Goal: Navigation & Orientation: Go to known website

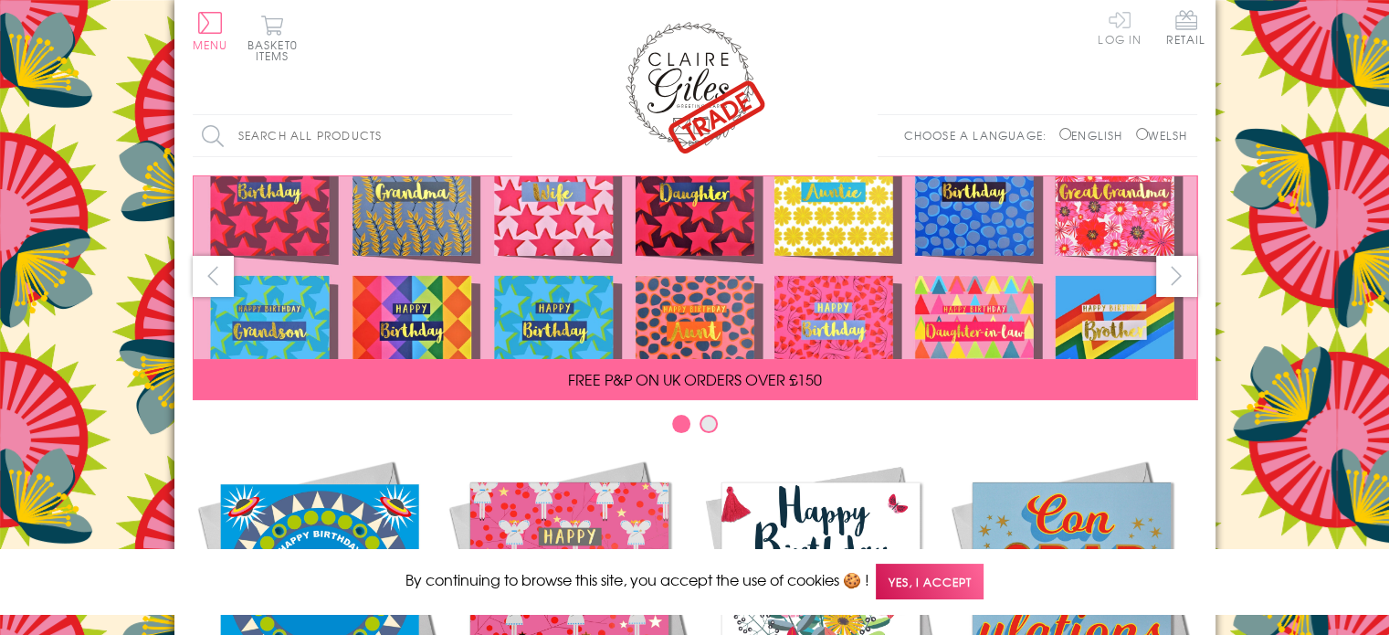
click at [1118, 25] on link "Log In" at bounding box center [1120, 27] width 44 height 36
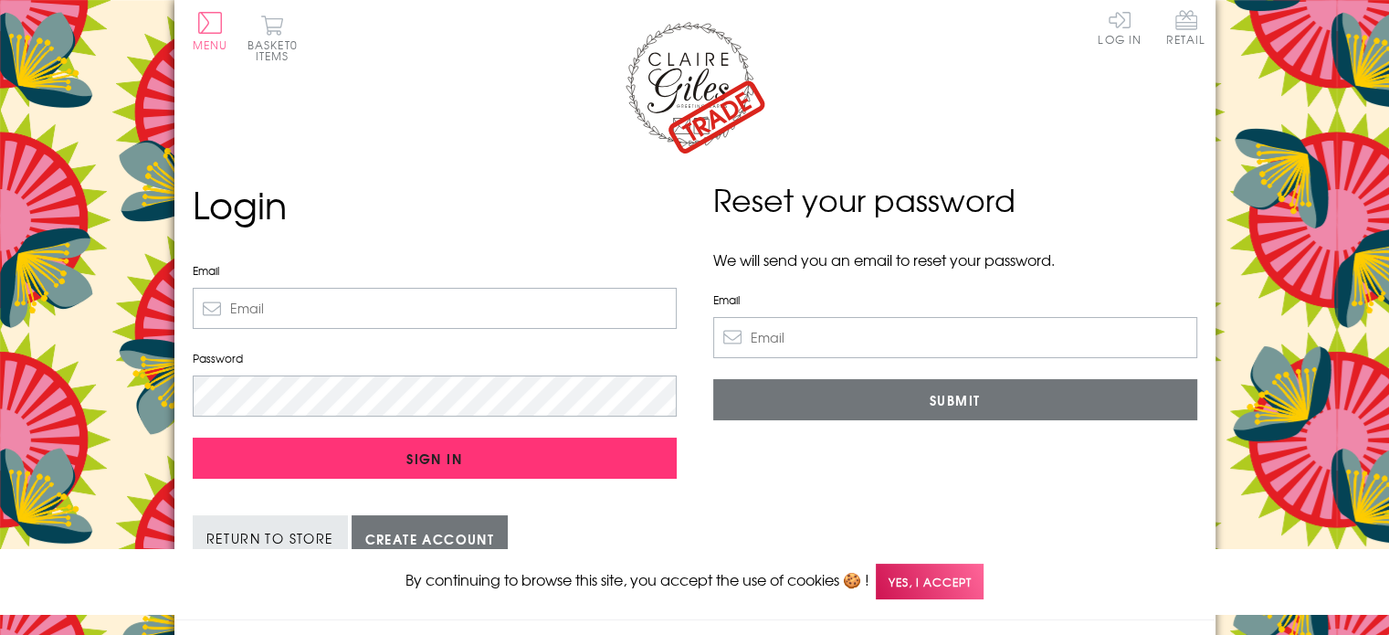
type input "mandmbeveragesltd@gmail.com"
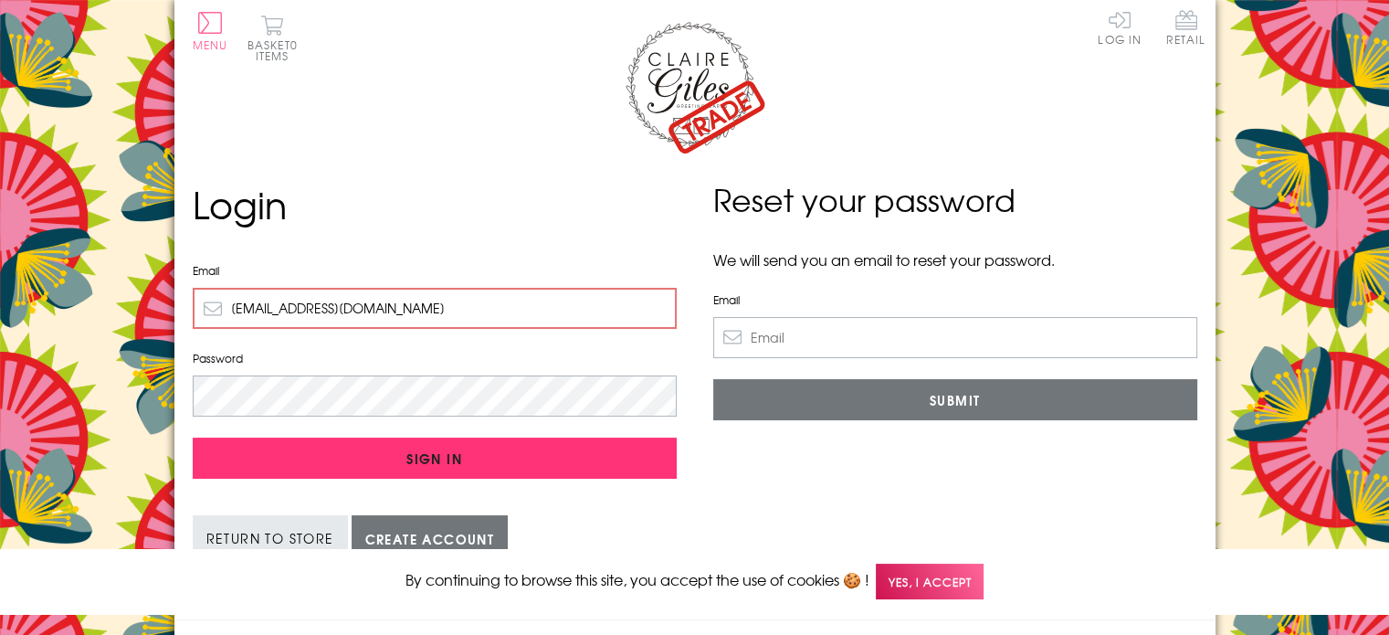
click at [473, 459] on input "Sign In" at bounding box center [435, 458] width 484 height 41
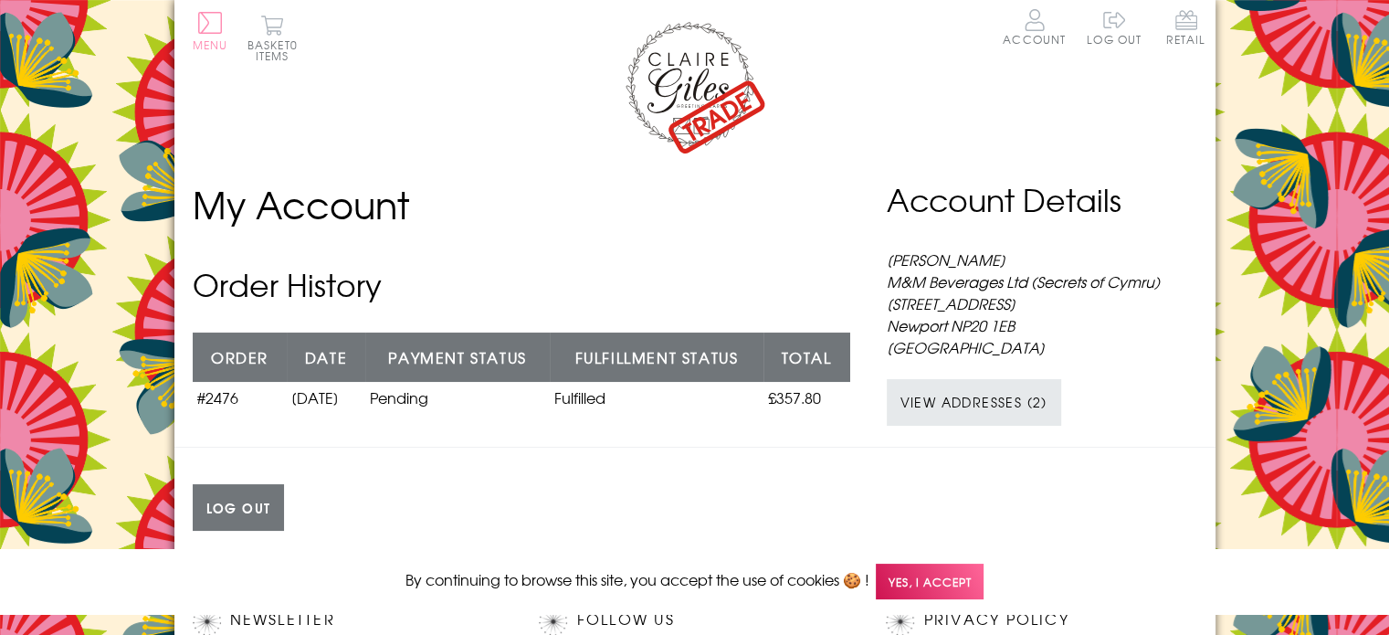
click at [209, 23] on button "Menu" at bounding box center [211, 31] width 36 height 38
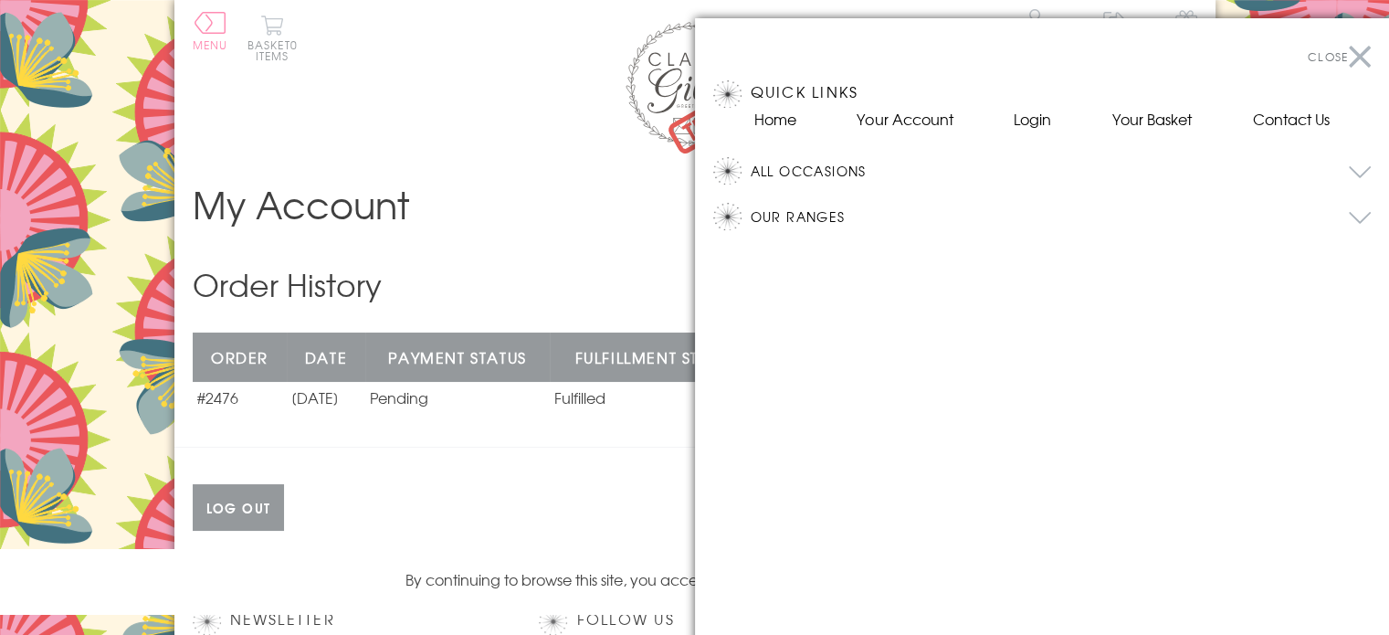
click at [806, 169] on button "All Occasions" at bounding box center [1061, 170] width 621 height 27
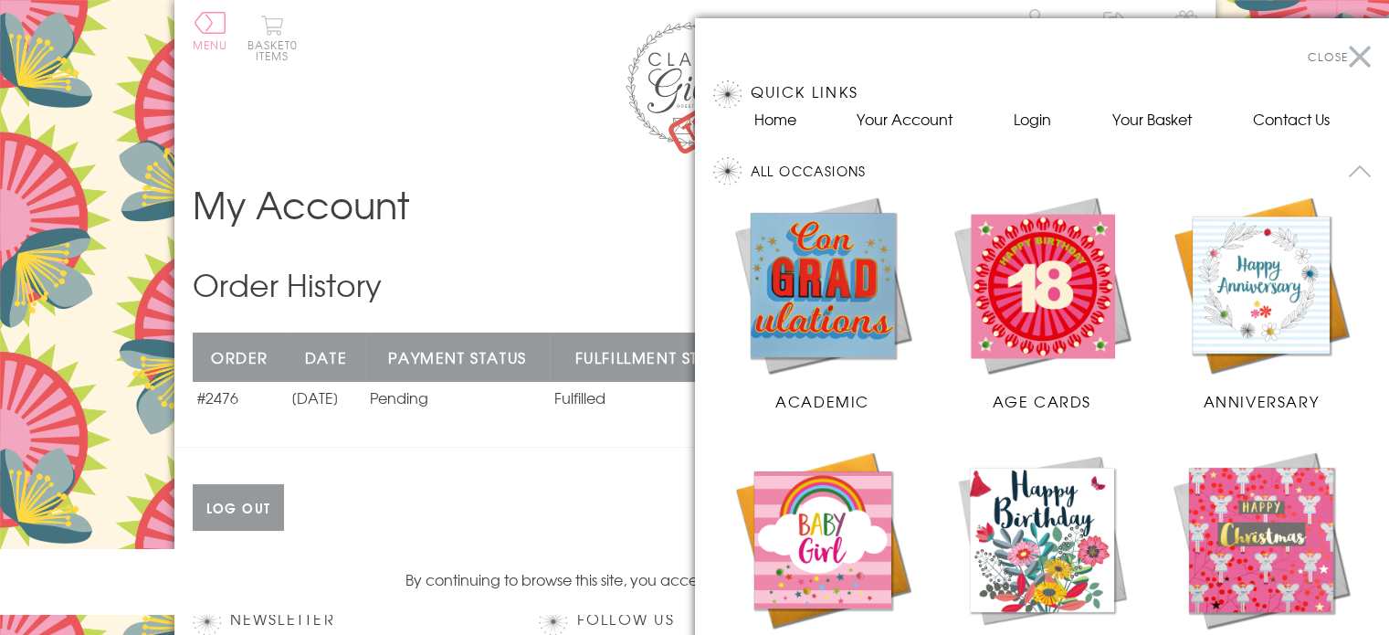
scroll to position [418, 0]
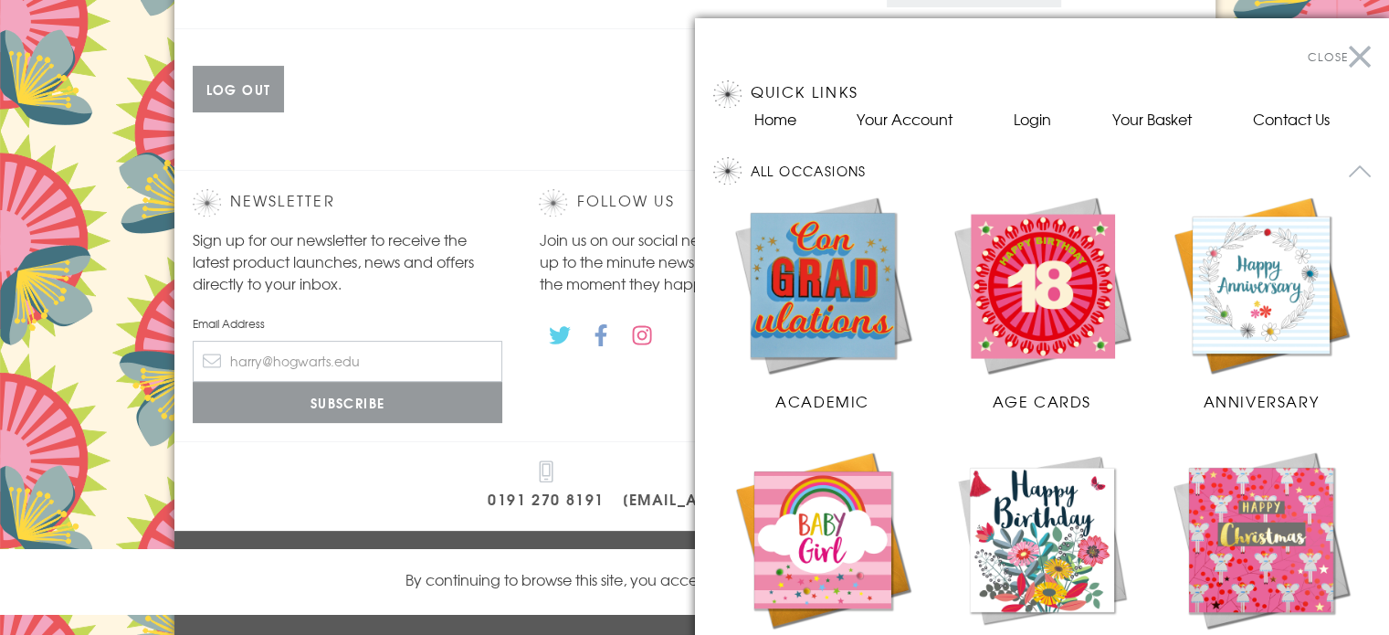
click at [1045, 288] on img at bounding box center [1042, 285] width 183 height 183
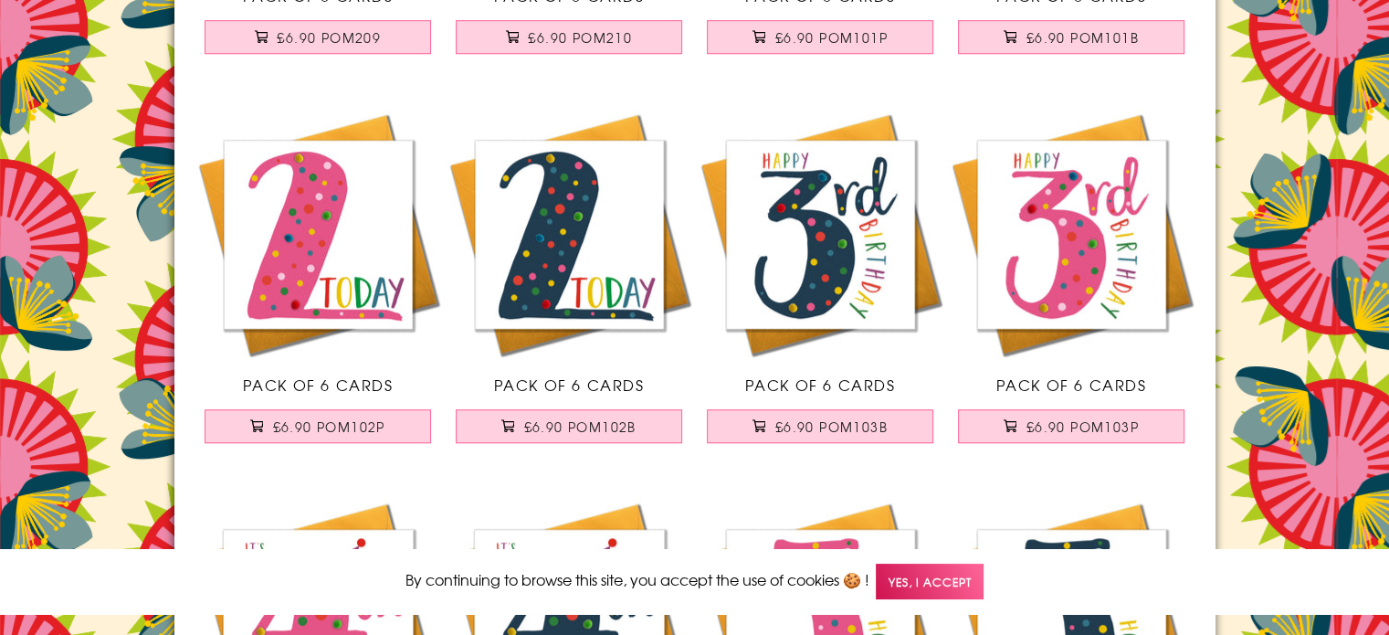
scroll to position [1296, 0]
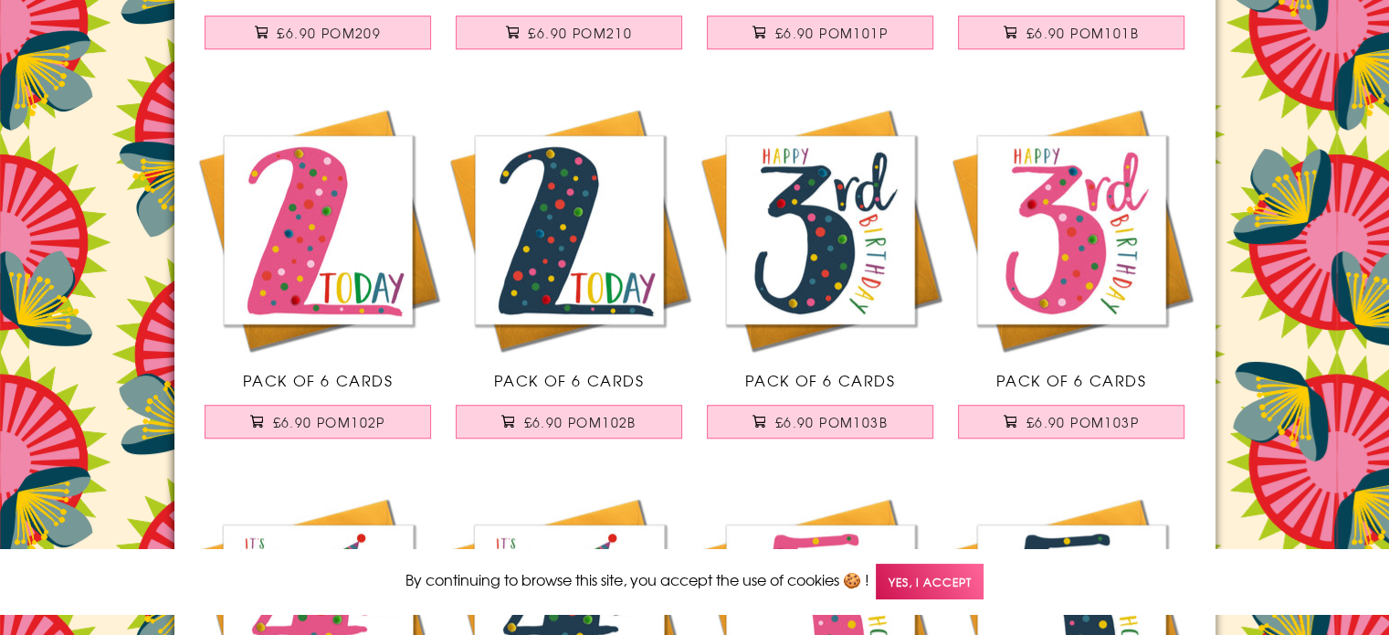
click at [933, 570] on span "Yes, I accept" at bounding box center [930, 582] width 108 height 36
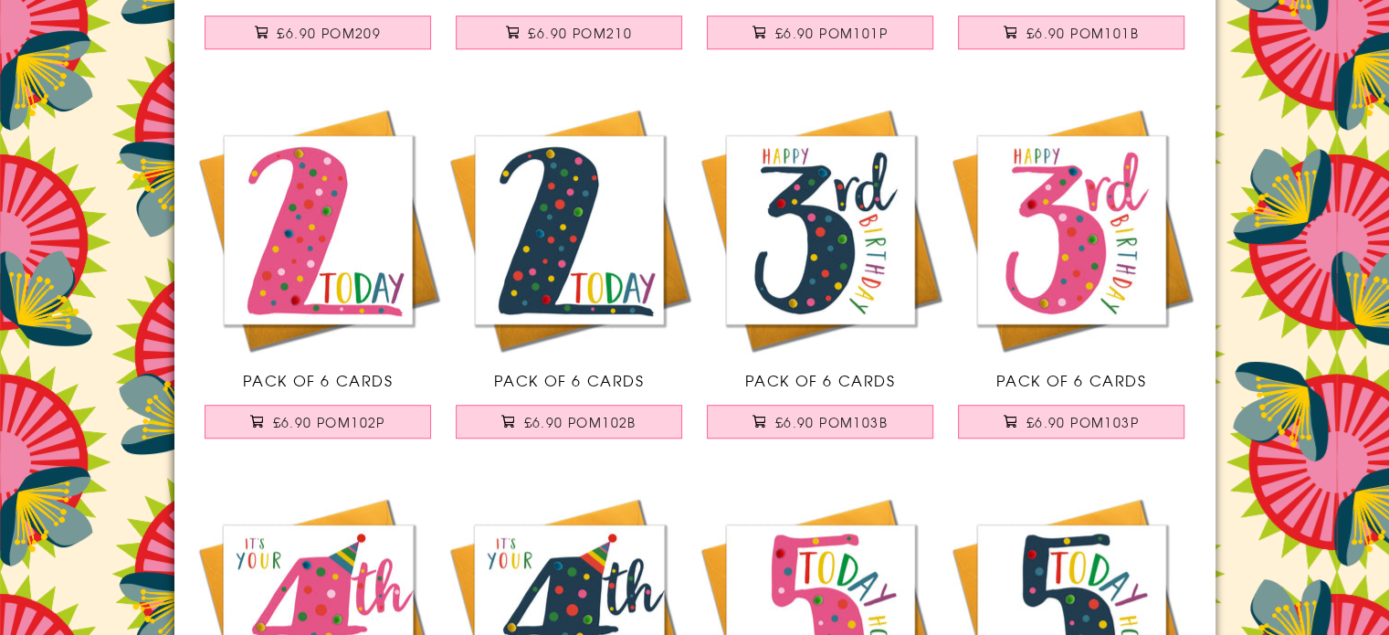
click at [565, 242] on img at bounding box center [569, 229] width 251 height 251
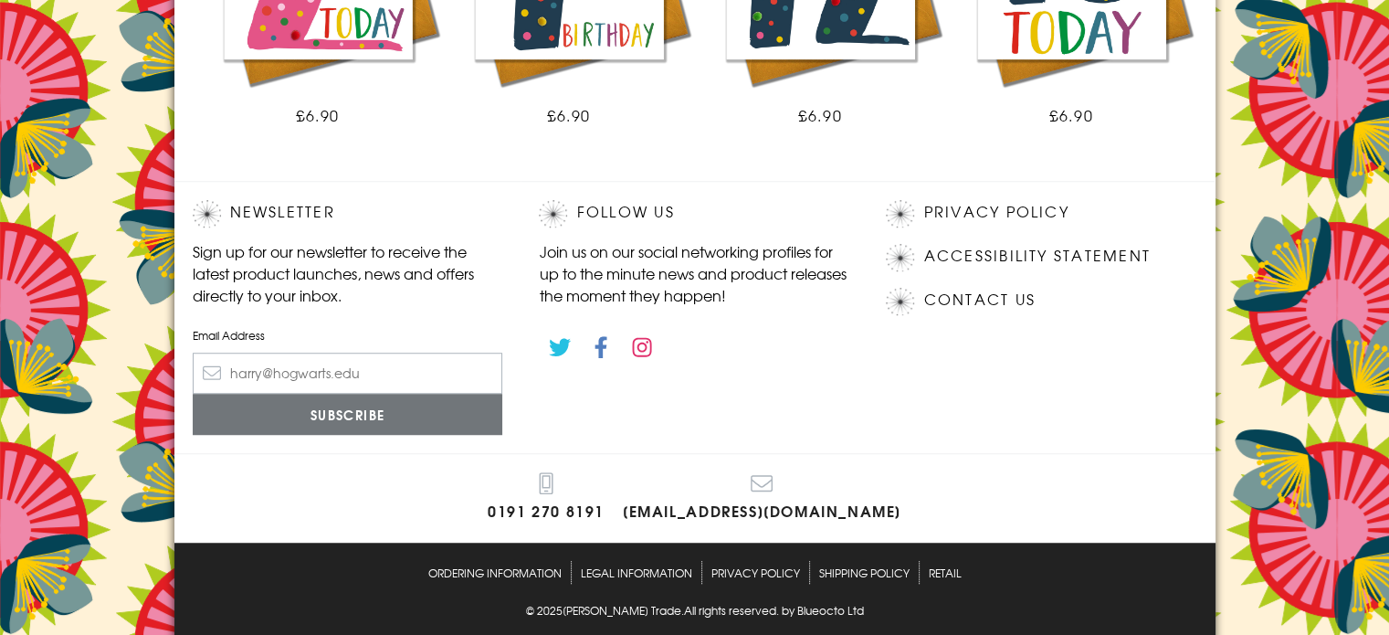
scroll to position [1240, 0]
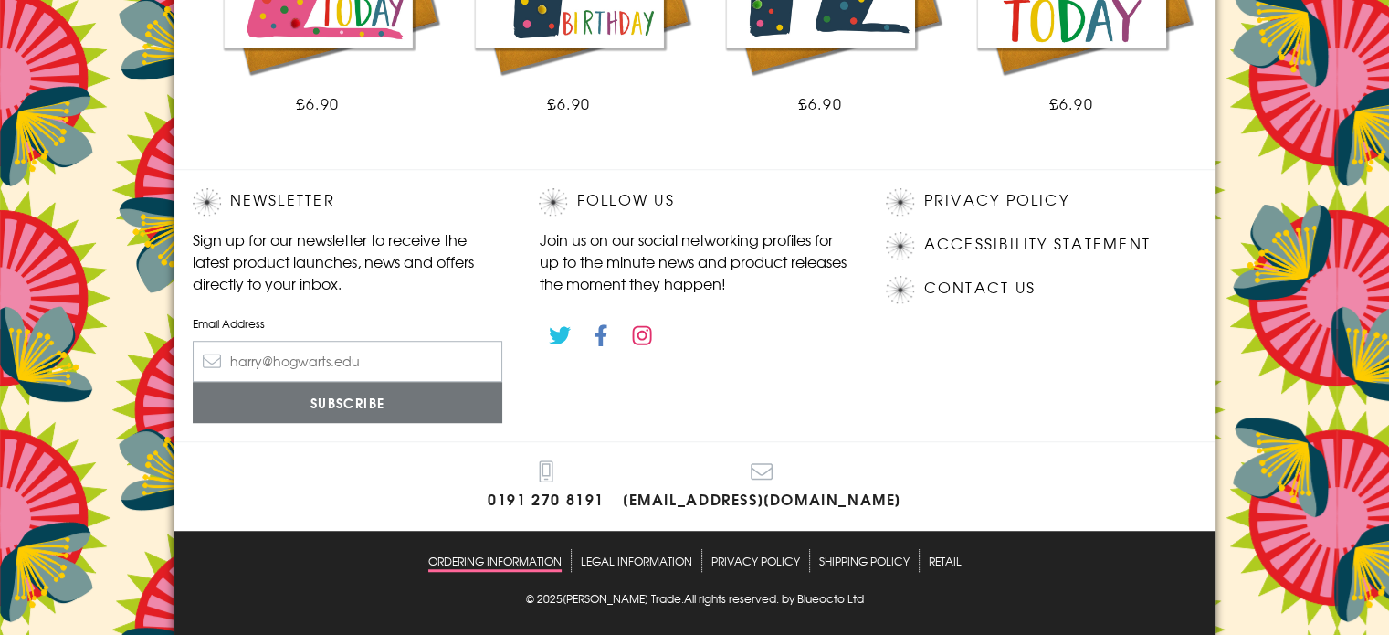
click at [505, 565] on link "Ordering Information" at bounding box center [494, 560] width 133 height 23
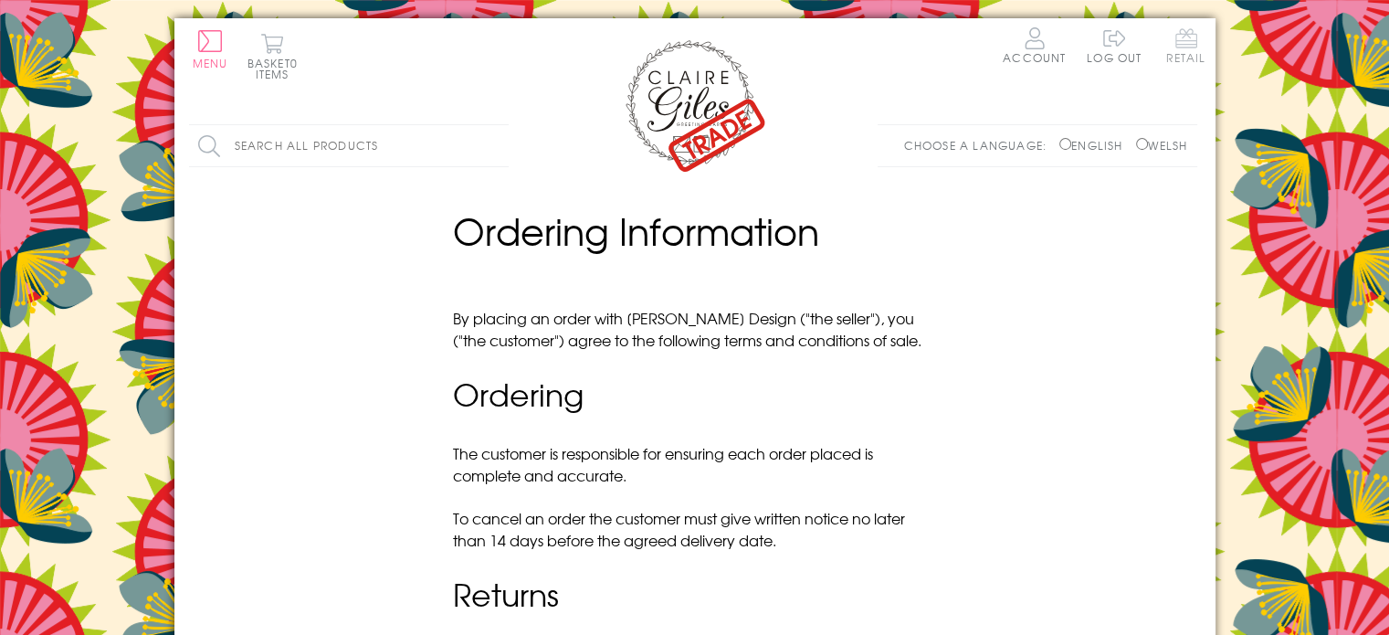
click at [1181, 37] on span "Retail" at bounding box center [1186, 45] width 39 height 36
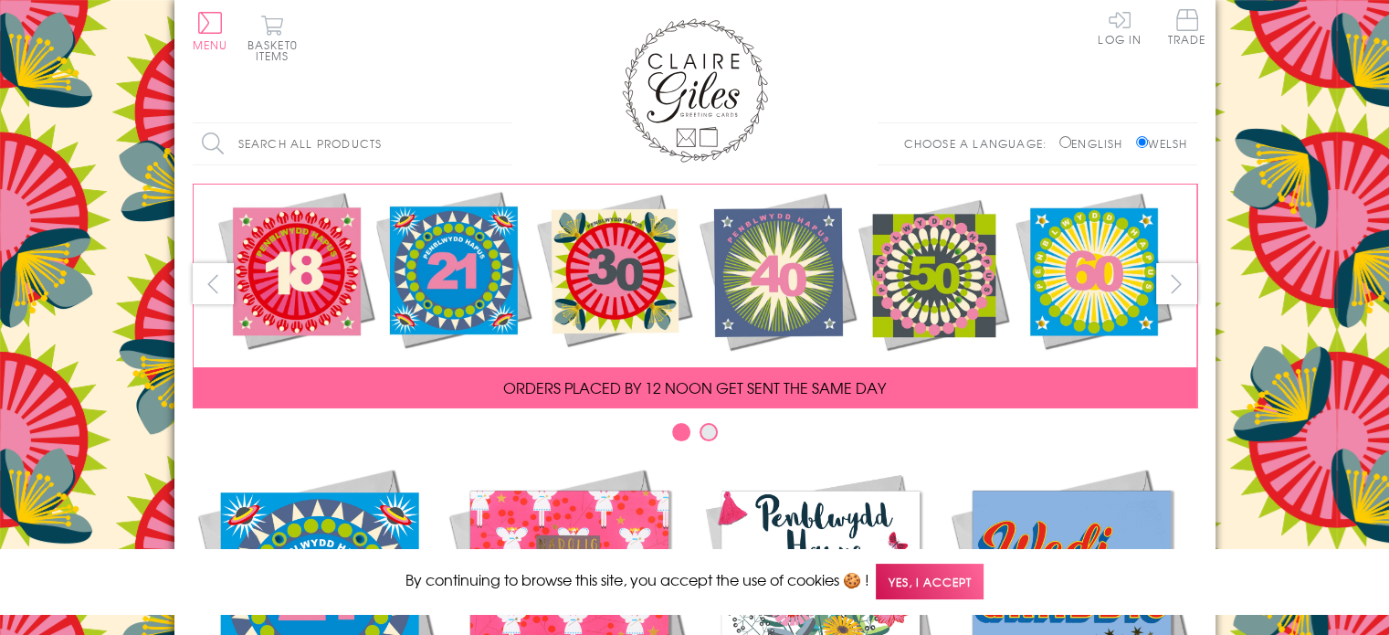
click at [873, 525] on img at bounding box center [820, 589] width 251 height 251
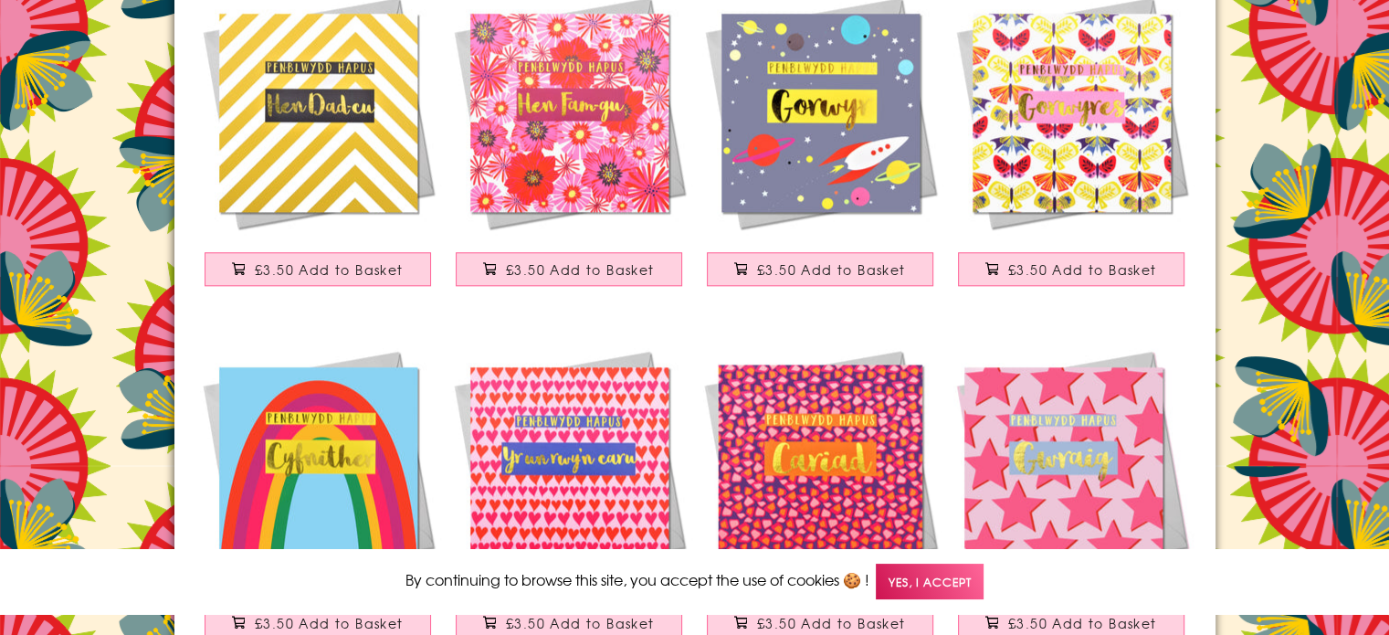
scroll to position [1727, 0]
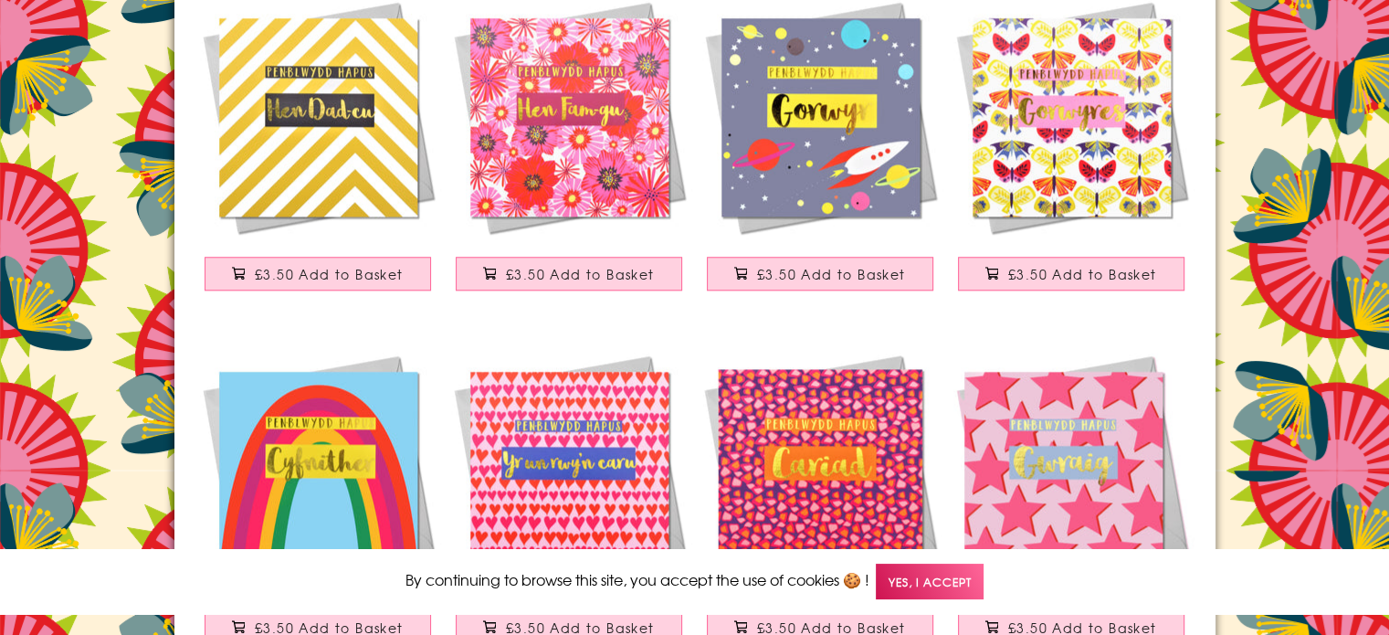
click at [910, 581] on span "Yes, I accept" at bounding box center [930, 582] width 108 height 36
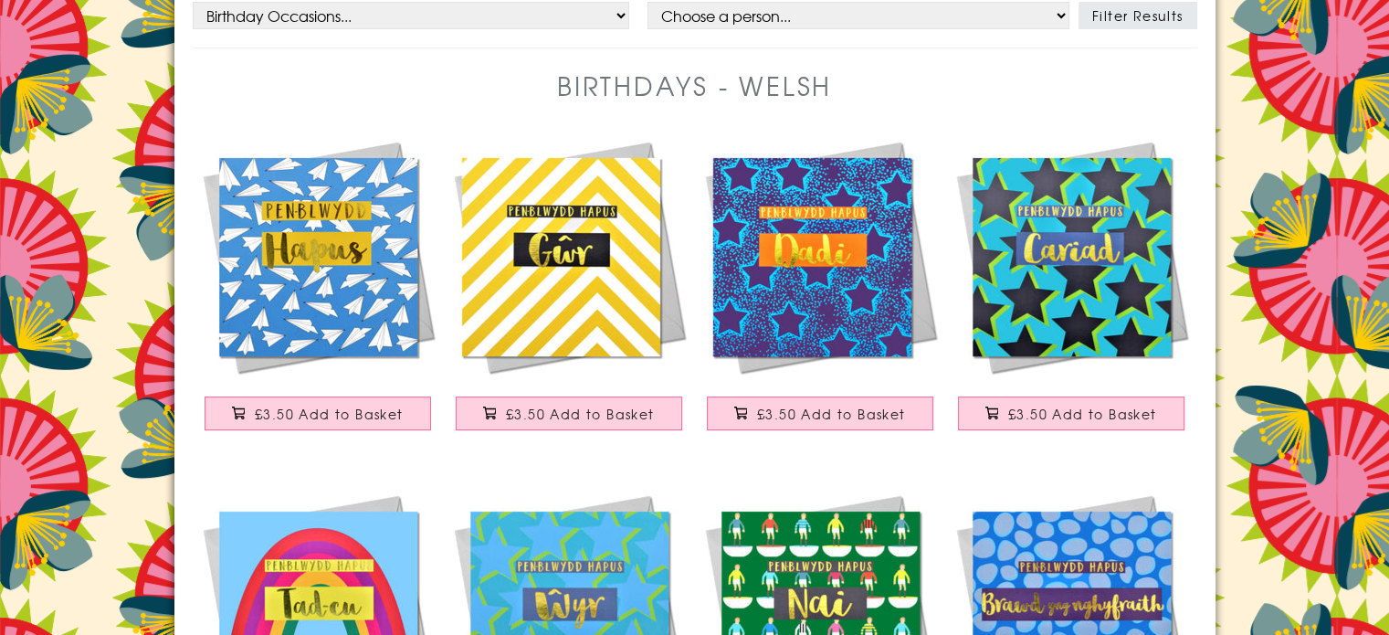
scroll to position [0, 0]
